Goal: Information Seeking & Learning: Learn about a topic

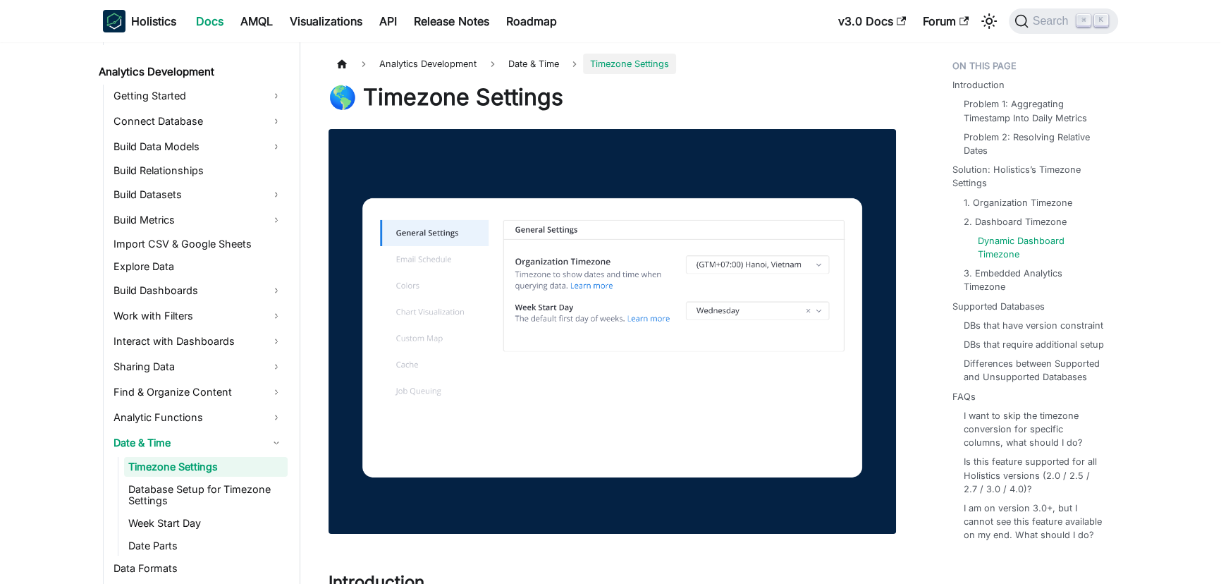
click at [1006, 240] on link "Dynamic Dashboard Timezone" at bounding box center [1039, 247] width 123 height 27
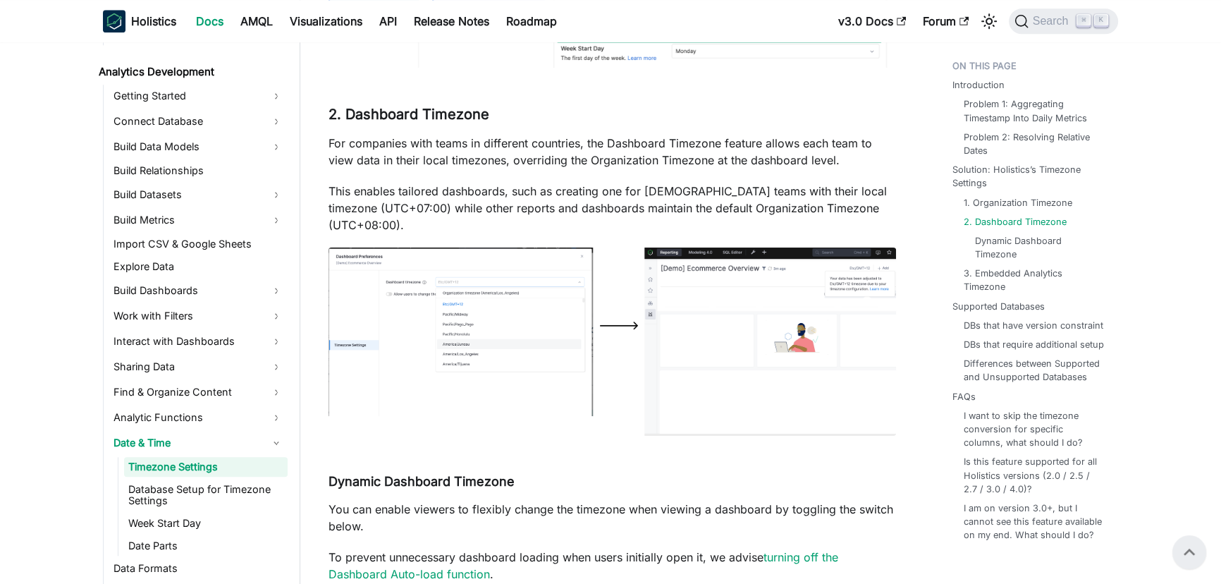
scroll to position [1836, 0]
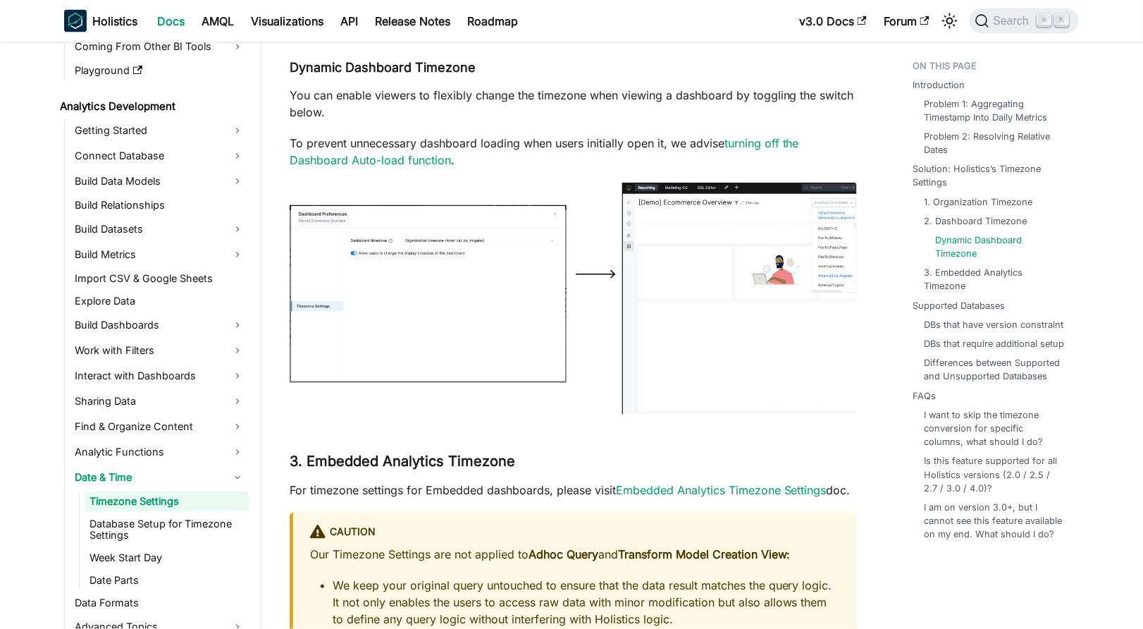
scroll to position [2240, 0]
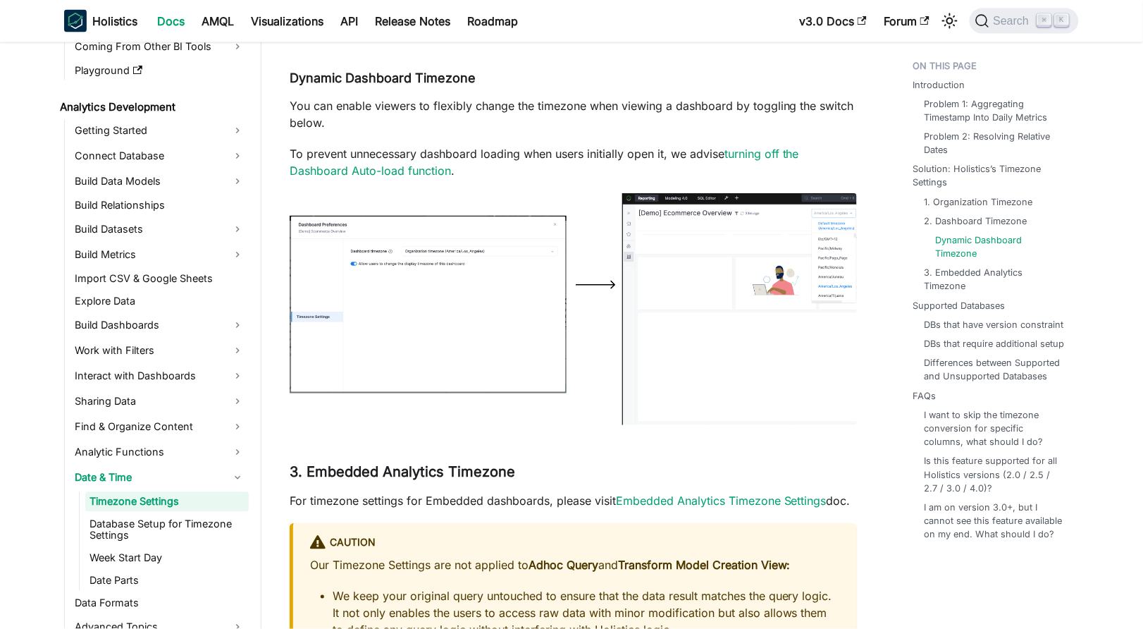
scroll to position [2240, 0]
